Goal: Information Seeking & Learning: Learn about a topic

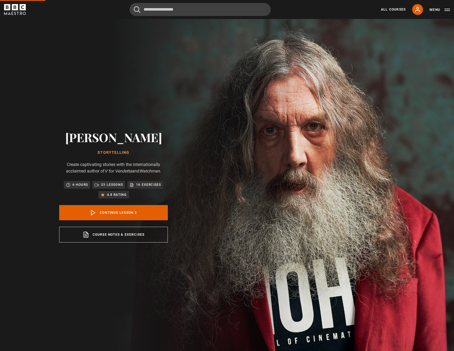
drag, startPoint x: 134, startPoint y: 131, endPoint x: 139, endPoint y: 126, distance: 6.9
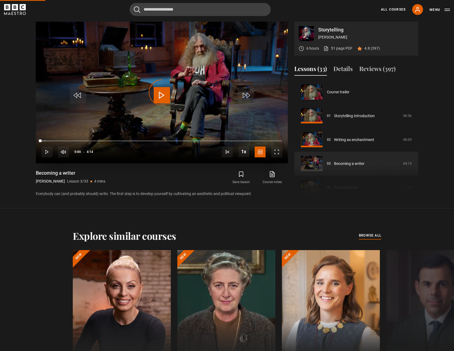
scroll to position [48, 0]
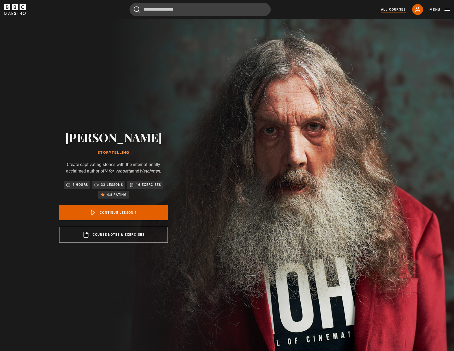
click at [389, 10] on link "All Courses" at bounding box center [393, 9] width 25 height 5
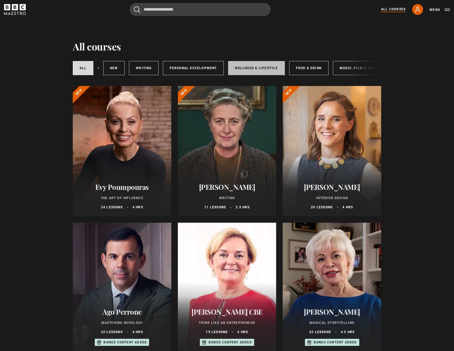
click at [247, 73] on link "Wellness & Lifestyle" at bounding box center [256, 68] width 57 height 14
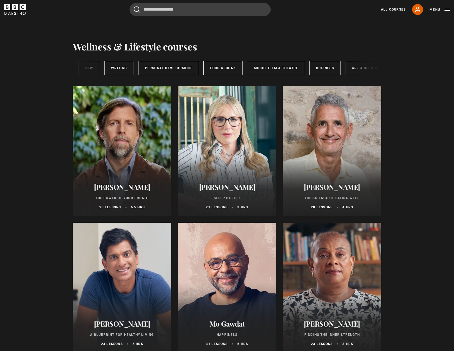
scroll to position [0, 90]
click at [318, 69] on link "Business" at bounding box center [320, 68] width 31 height 14
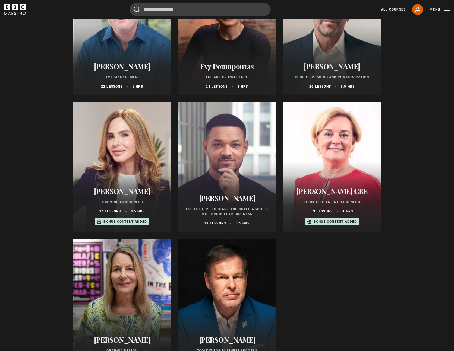
scroll to position [205, 0]
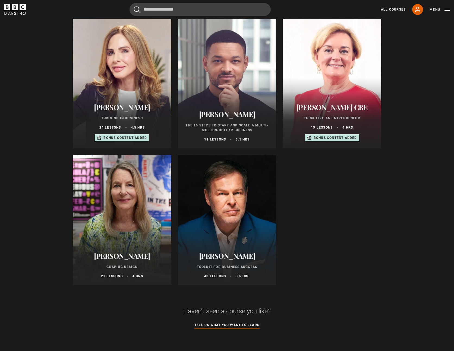
click at [416, 105] on section "Business courses Business All courses New courses Writing Personal Development …" at bounding box center [227, 171] width 454 height 715
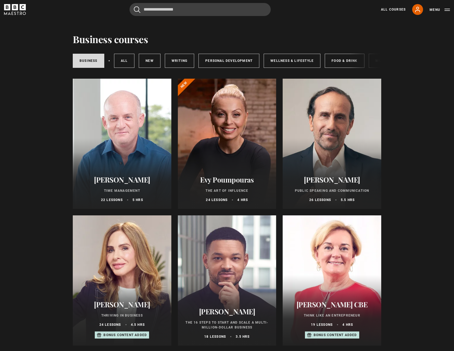
scroll to position [0, 0]
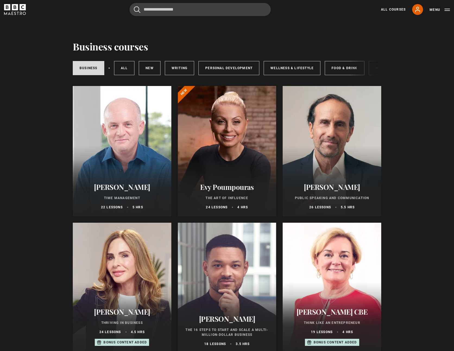
click at [163, 178] on div at bounding box center [122, 151] width 99 height 130
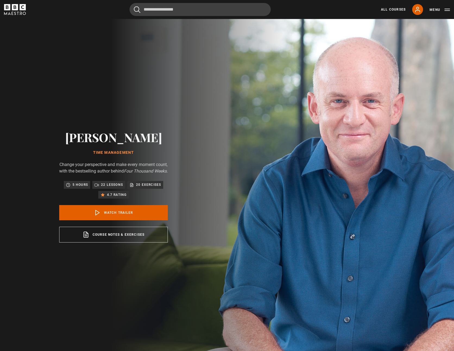
click at [137, 162] on p "Change your perspective and make every moment count, with the bestselling autho…" at bounding box center [113, 168] width 109 height 13
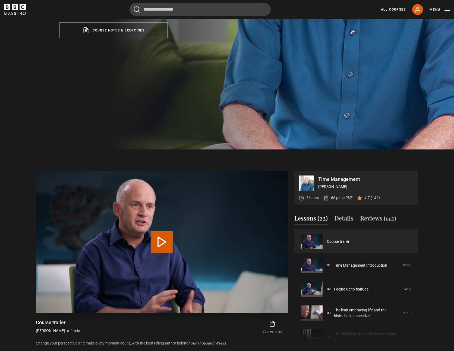
scroll to position [308, 0]
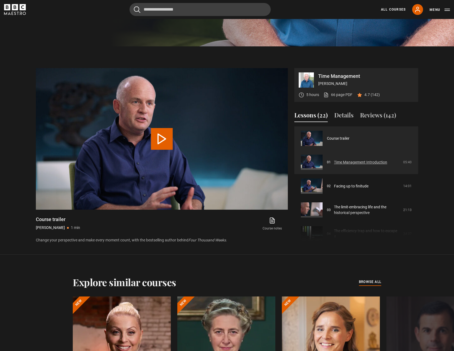
click at [355, 165] on link "Time Management Introduction" at bounding box center [360, 163] width 53 height 6
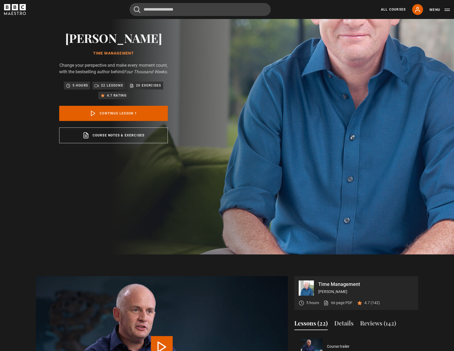
scroll to position [119, 0]
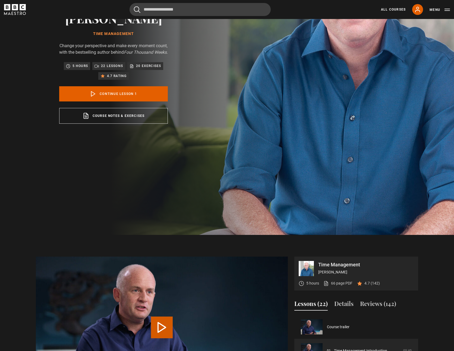
click at [159, 327] on button "Play Lesson Time Management Introduction" at bounding box center [162, 328] width 22 height 22
click at [0, 0] on div "10s Skip Back 10 seconds Play 10s Skip Forward 10 seconds Loaded : 1.44% 0:00 P…" at bounding box center [0, 0] width 0 height 0
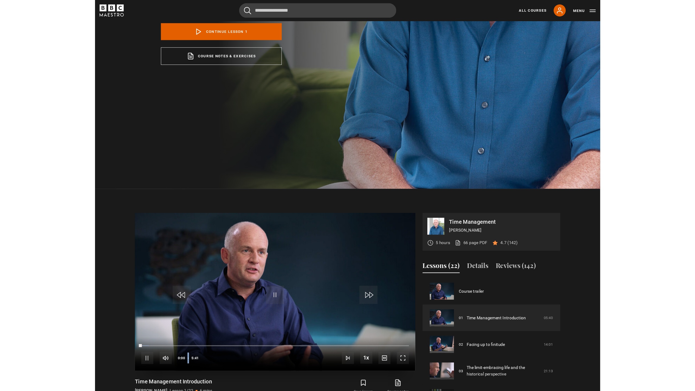
scroll to position [209, 0]
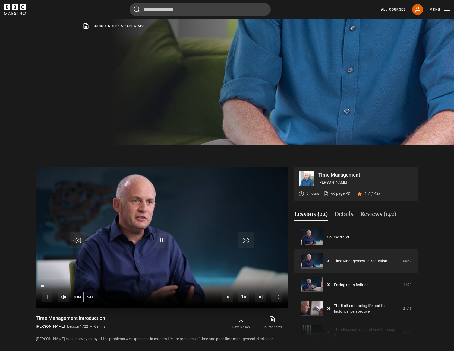
click at [272, 295] on span "Video Player" at bounding box center [276, 297] width 11 height 11
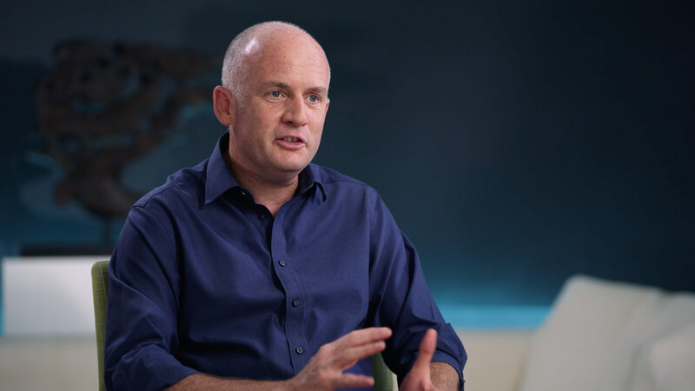
click at [279, 133] on video "Video Player" at bounding box center [347, 195] width 695 height 391
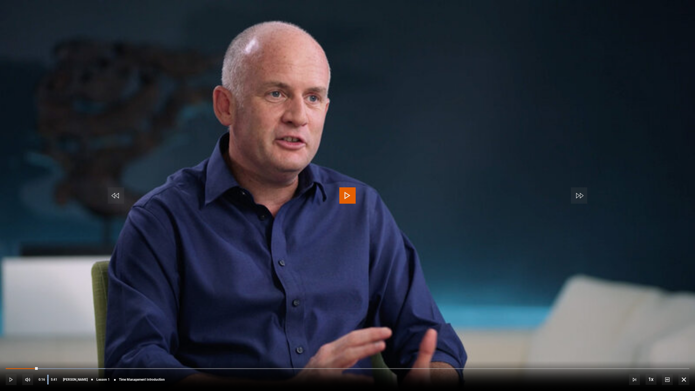
click at [279, 133] on video "Video Player" at bounding box center [347, 195] width 695 height 391
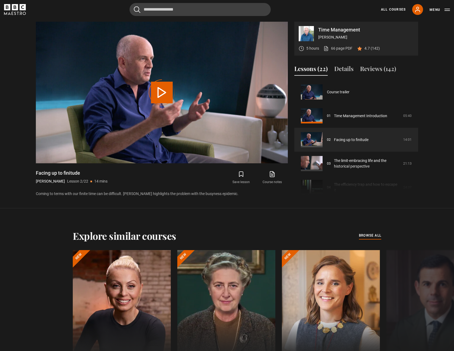
scroll to position [24, 0]
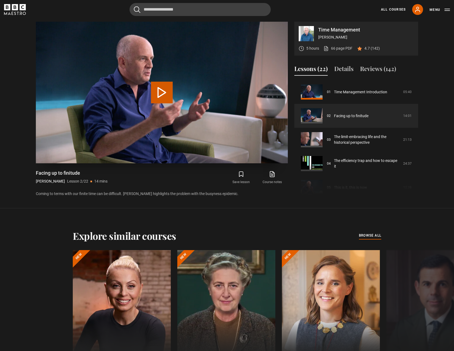
click at [194, 75] on video "Video Player" at bounding box center [162, 93] width 252 height 142
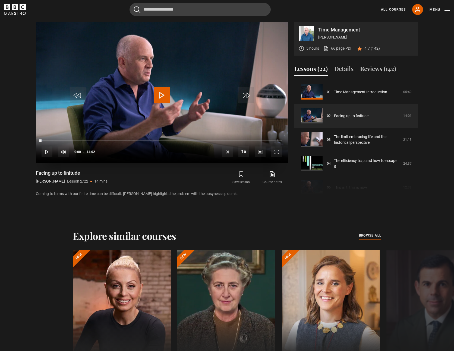
click at [180, 103] on video "Video Player" at bounding box center [162, 93] width 252 height 142
click at [143, 189] on div "Facing up to finitude [PERSON_NAME] Lesson 2/22 14 mins Coming to terms with ou…" at bounding box center [162, 183] width 252 height 27
click at [127, 52] on video "Video Player" at bounding box center [162, 93] width 252 height 142
